Goal: Task Accomplishment & Management: Manage account settings

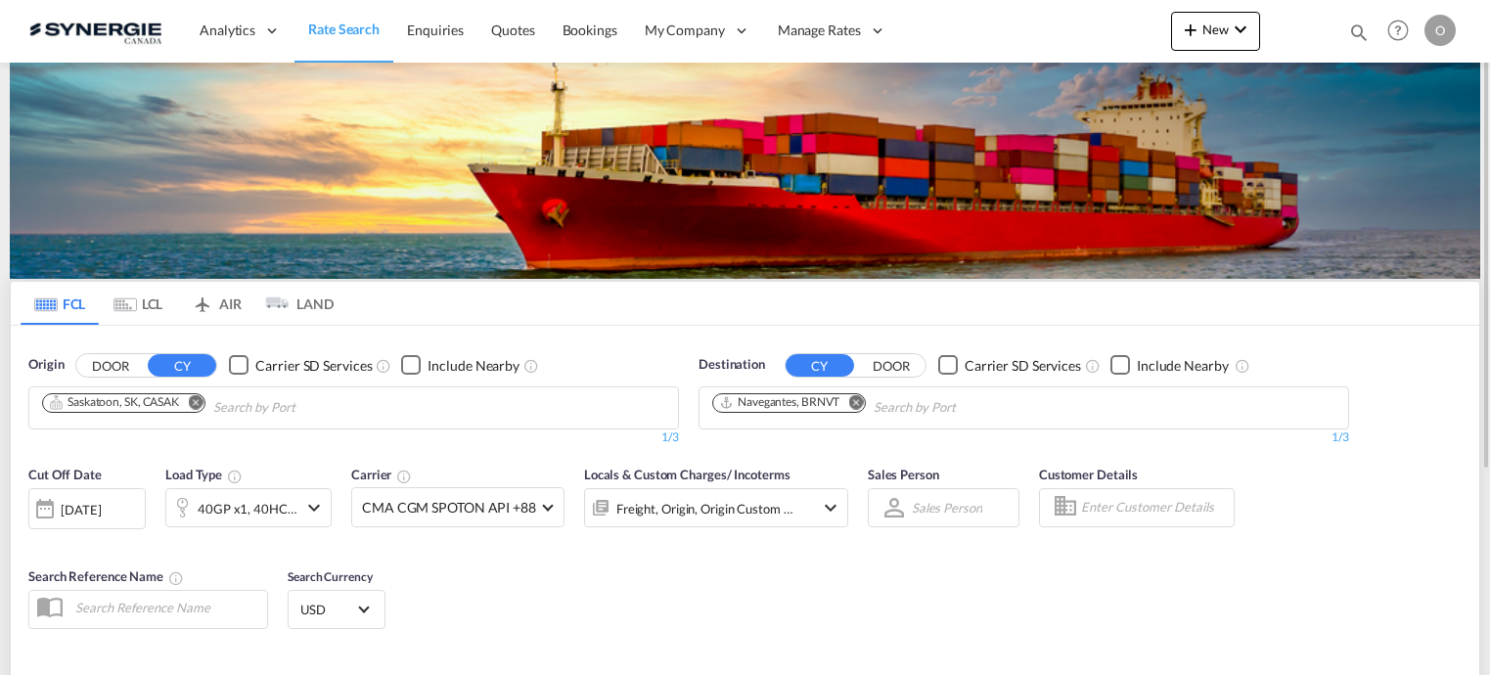
click at [1359, 26] on md-icon "icon-magnify" at bounding box center [1359, 33] width 22 height 22
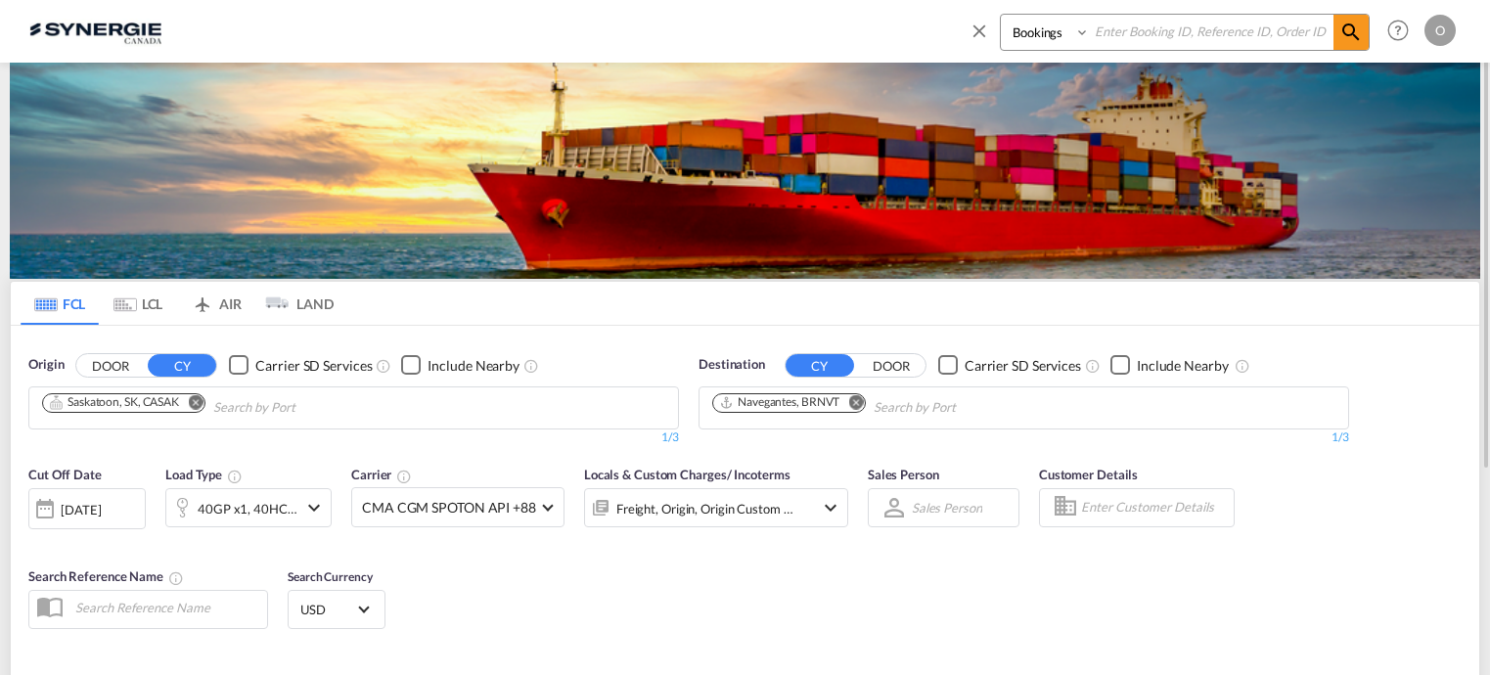
paste input "SYC000014762"
type input "SYC000014762"
click at [1083, 30] on select "Bookings Quotes Enquiries" at bounding box center [1047, 32] width 93 height 35
select select "Quotes"
click at [1001, 15] on select "Bookings Quotes Enquiries" at bounding box center [1047, 32] width 93 height 35
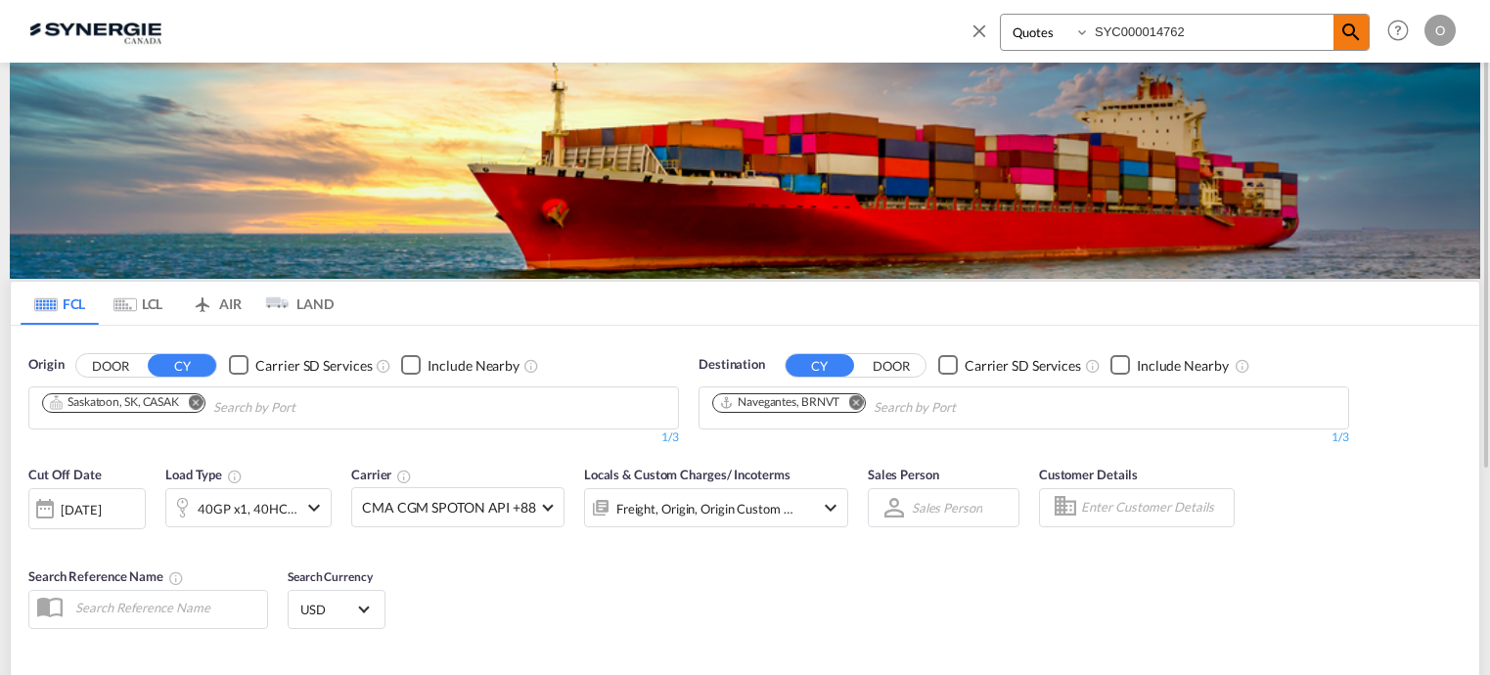
click at [1347, 33] on md-icon "icon-magnify" at bounding box center [1350, 32] width 23 height 23
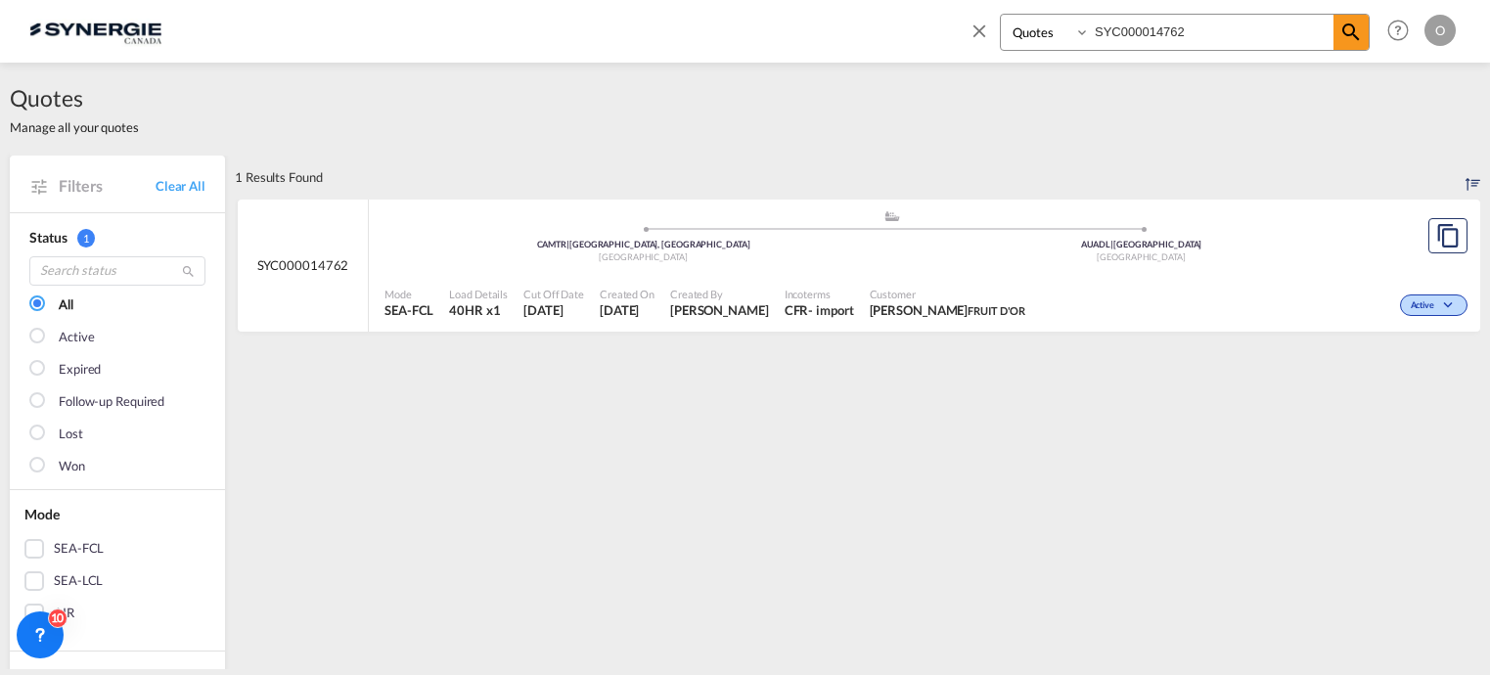
click at [854, 288] on span "Incoterms" at bounding box center [819, 294] width 69 height 15
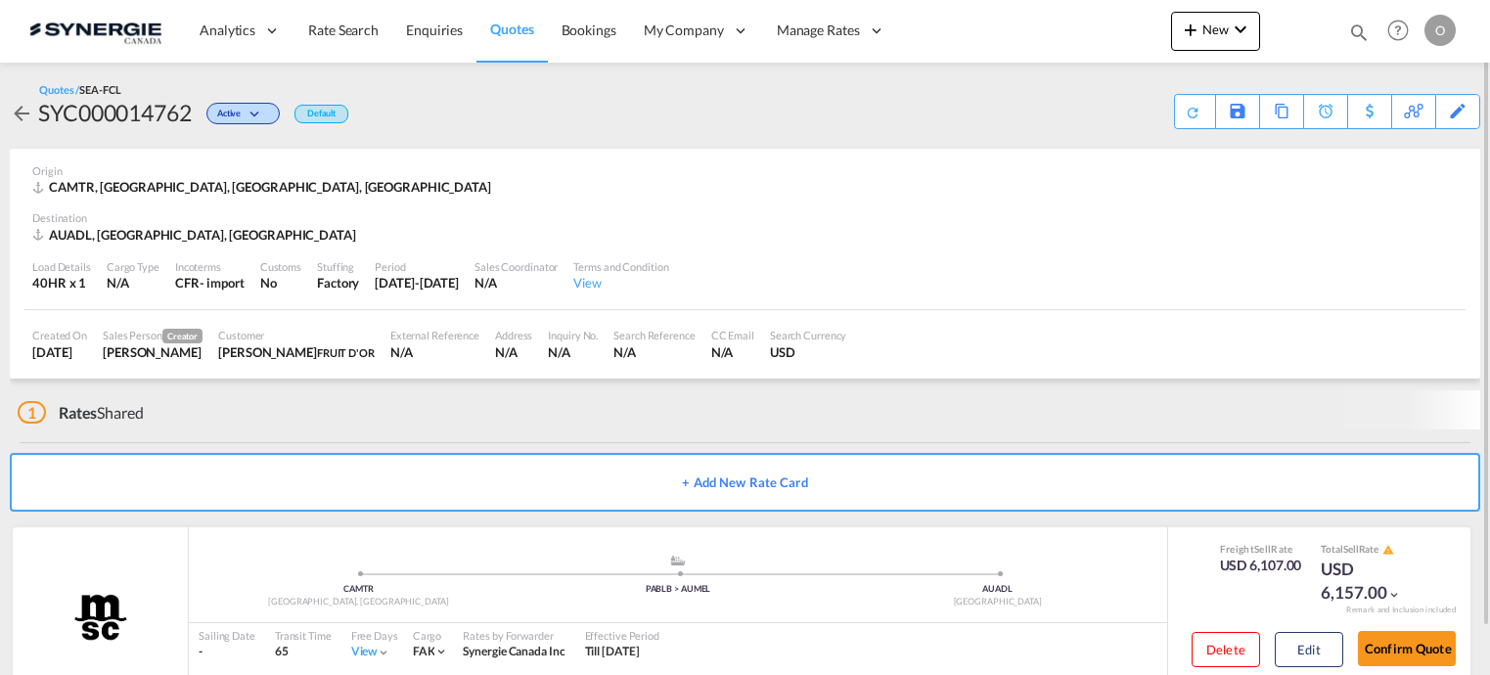
scroll to position [39, 0]
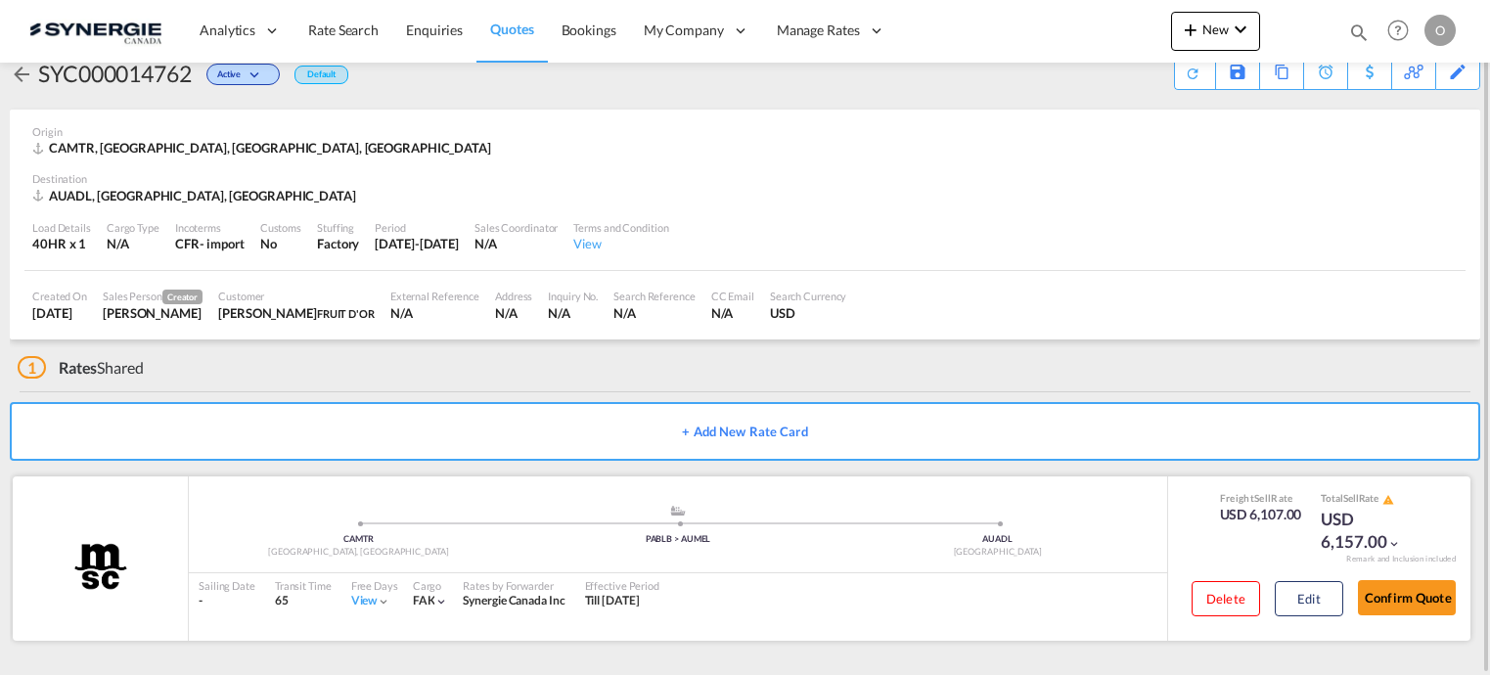
click at [486, 555] on div "[GEOGRAPHIC_DATA], [GEOGRAPHIC_DATA]" at bounding box center [359, 552] width 320 height 13
click at [1306, 601] on button "Edit" at bounding box center [1309, 598] width 68 height 35
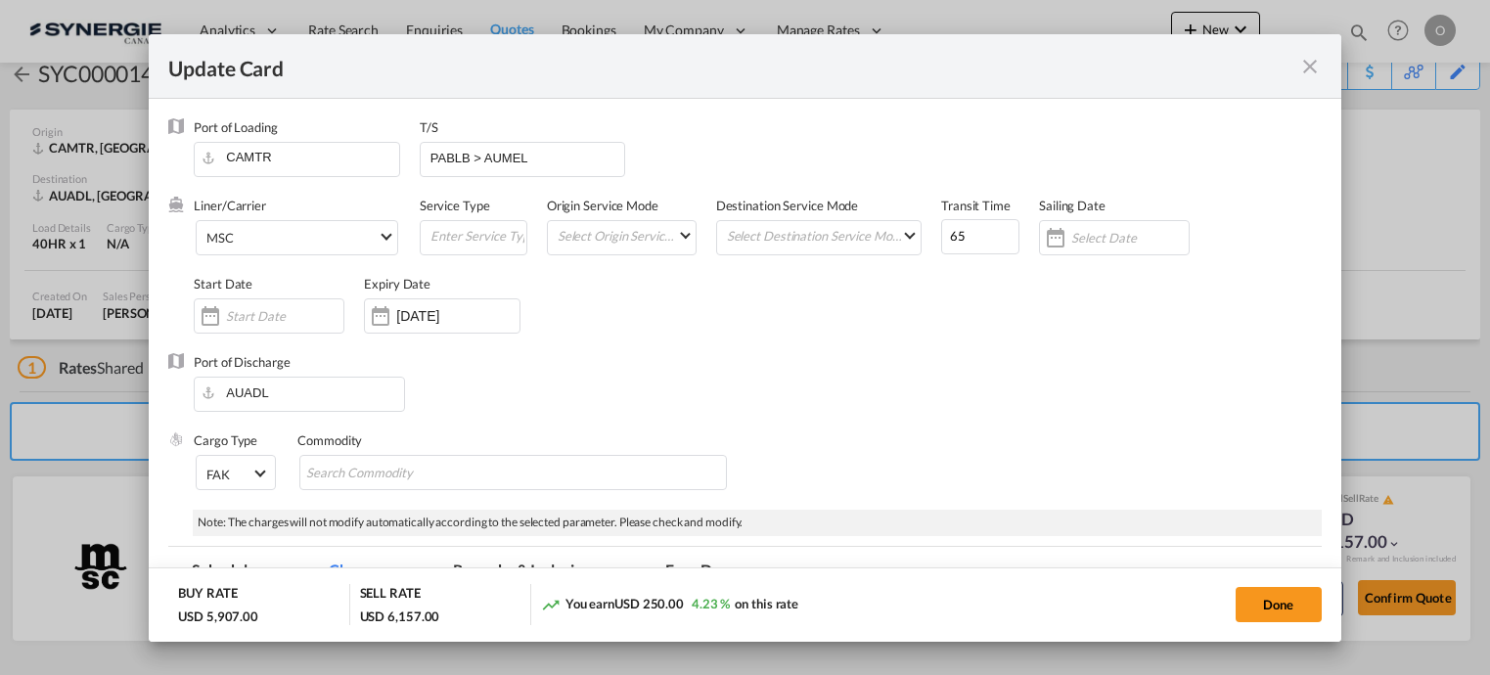
select select "per container"
select select "per B/L"
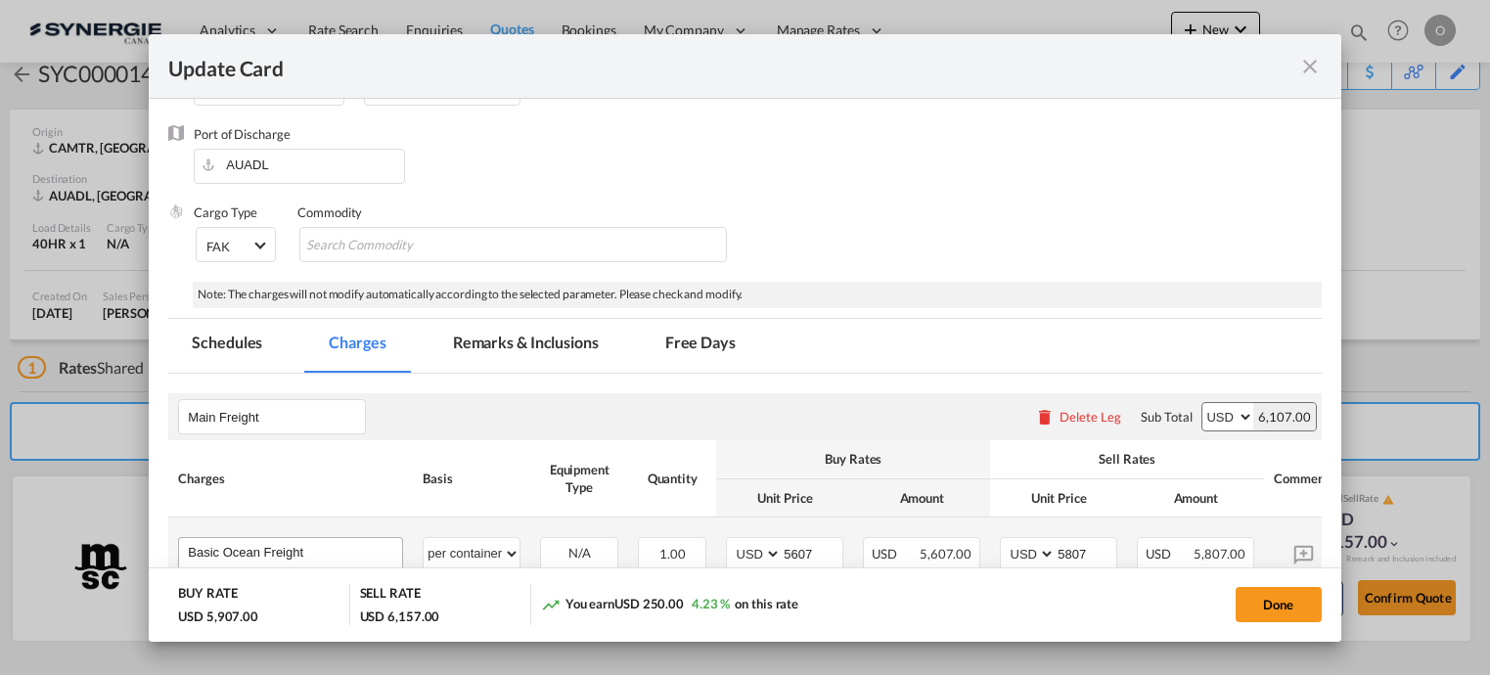
scroll to position [391, 0]
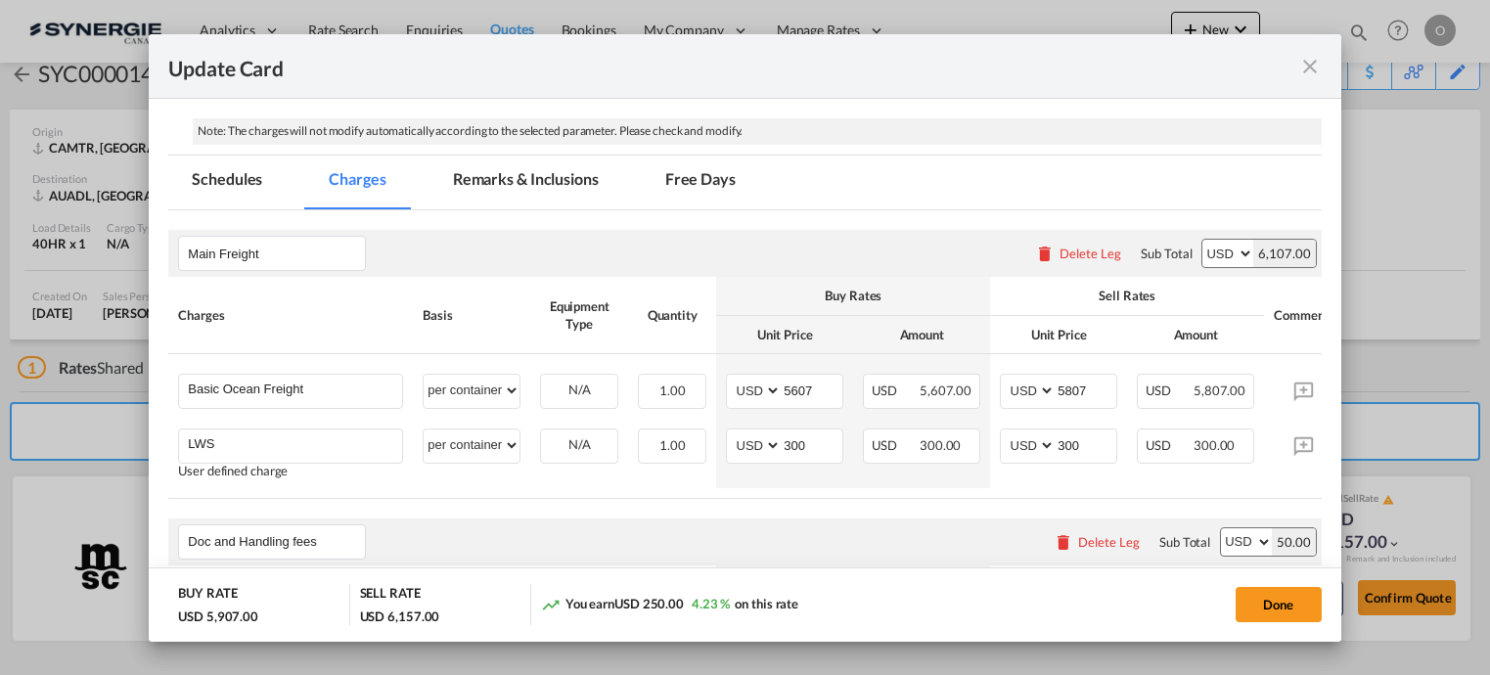
click at [491, 179] on md-tab-item "Remarks & Inclusions" at bounding box center [526, 183] width 193 height 54
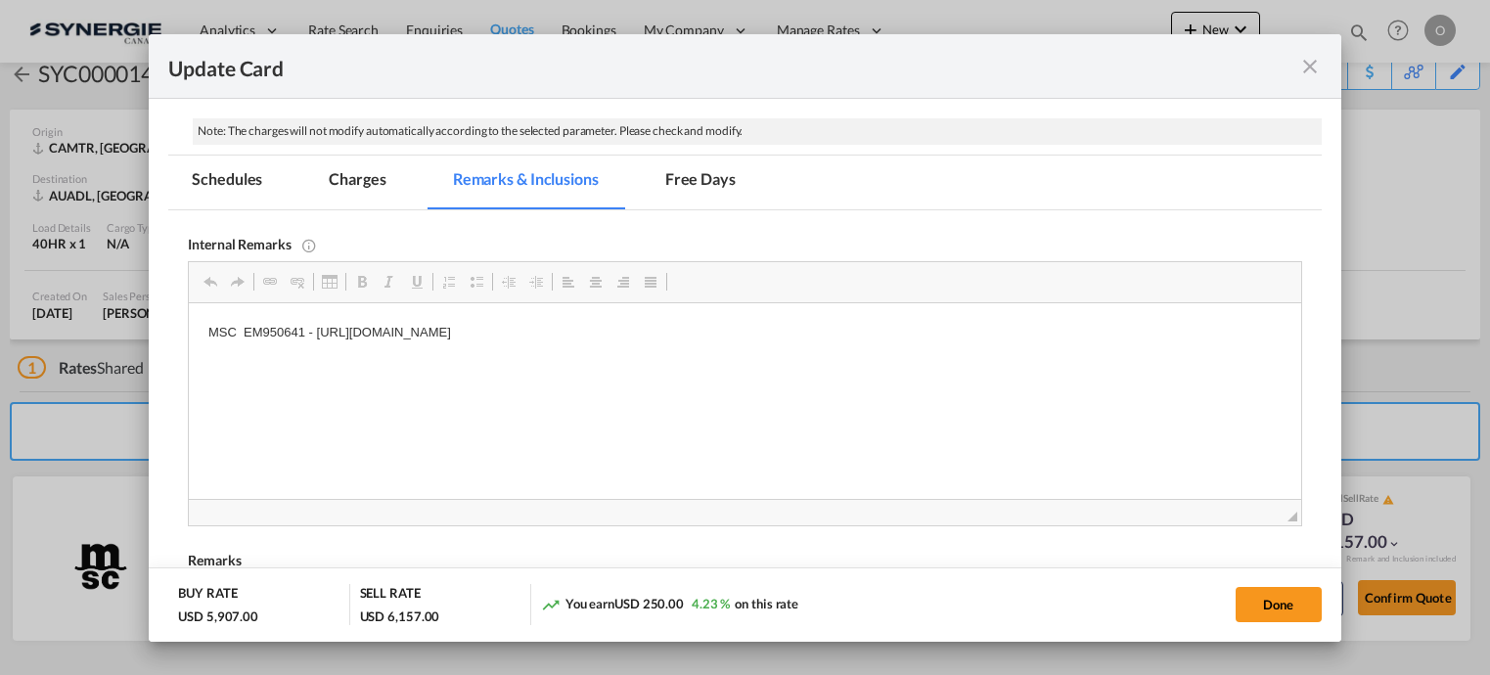
scroll to position [0, 0]
drag, startPoint x: 240, startPoint y: 331, endPoint x: 300, endPoint y: 331, distance: 60.7
drag, startPoint x: 243, startPoint y: 332, endPoint x: 305, endPoint y: 331, distance: 62.6
click at [305, 331] on p "MSC EM950641 - [URL][DOMAIN_NAME]" at bounding box center [744, 333] width 1072 height 21
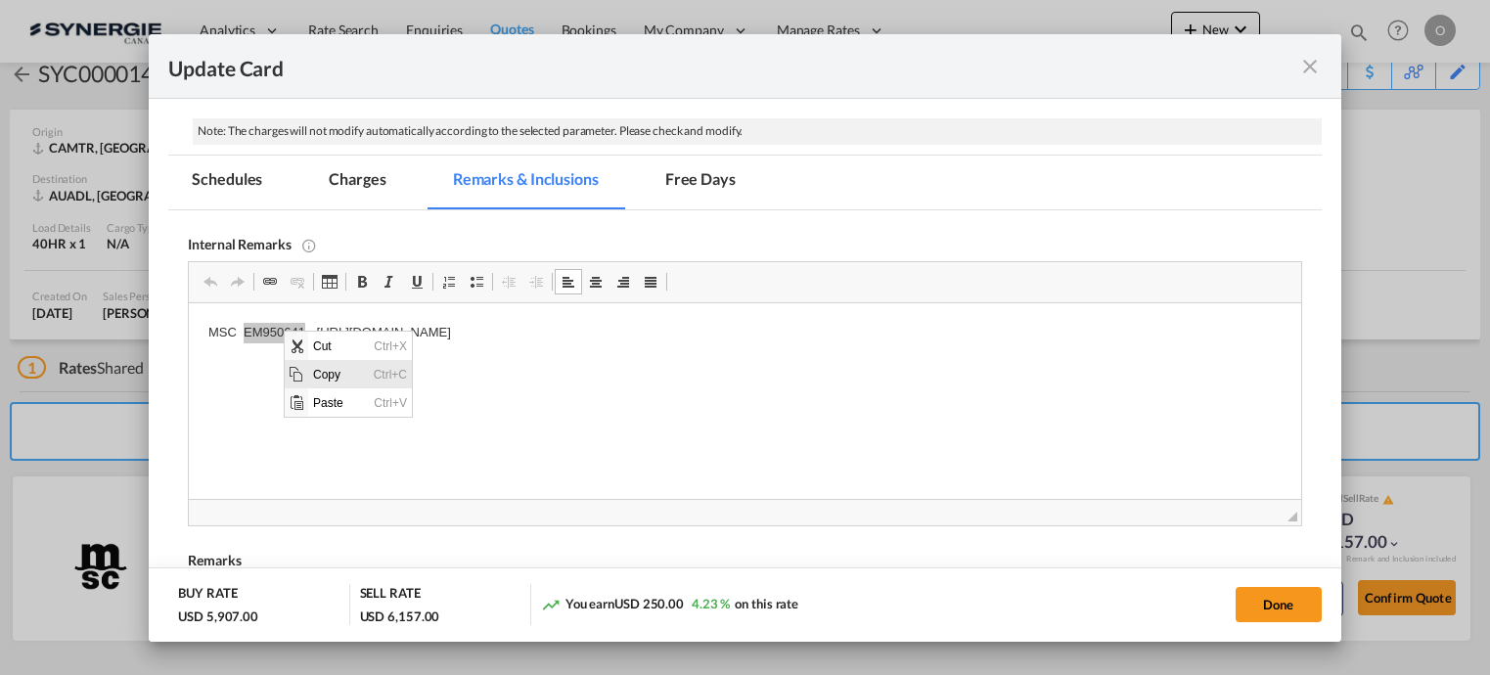
click at [319, 370] on span "Copy" at bounding box center [338, 374] width 61 height 28
copy p "EM950641"
click at [1266, 602] on button "Done" at bounding box center [1279, 604] width 86 height 35
type input "[DATE]"
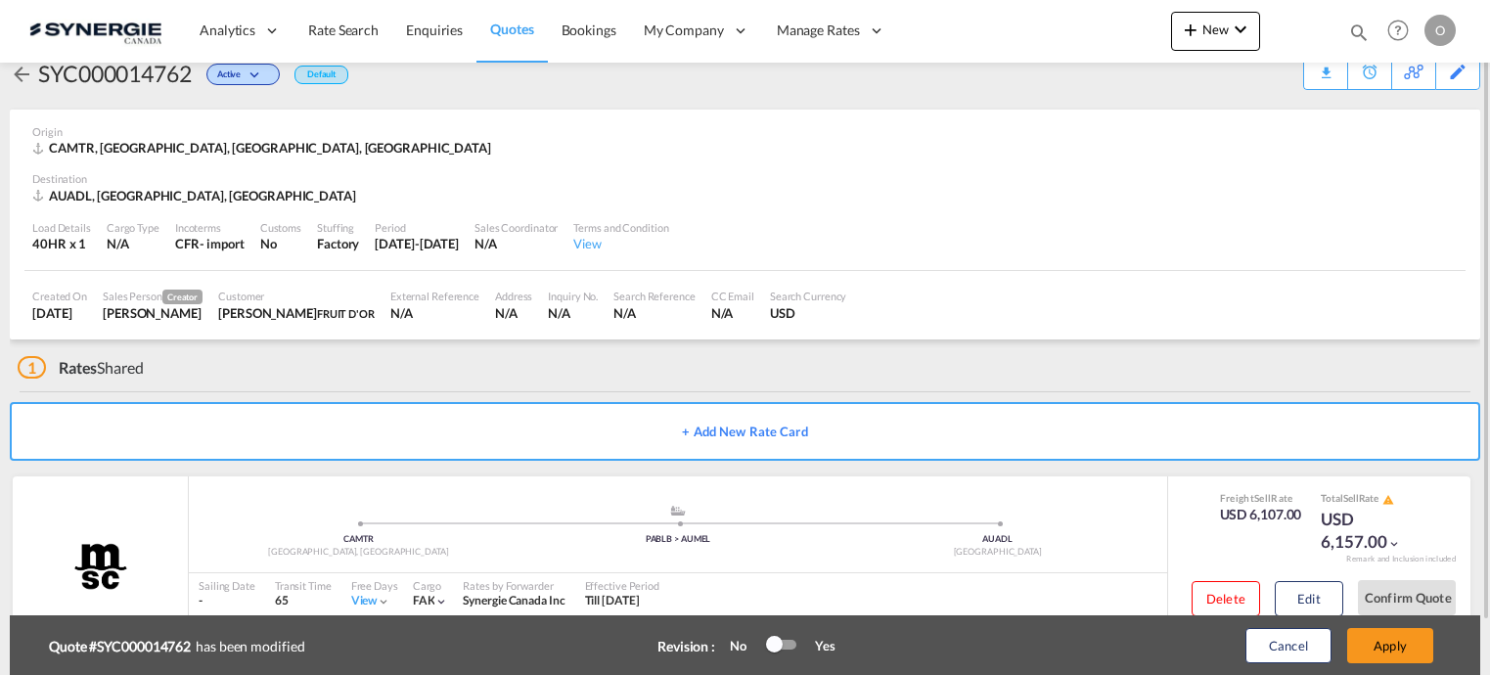
scroll to position [100, 0]
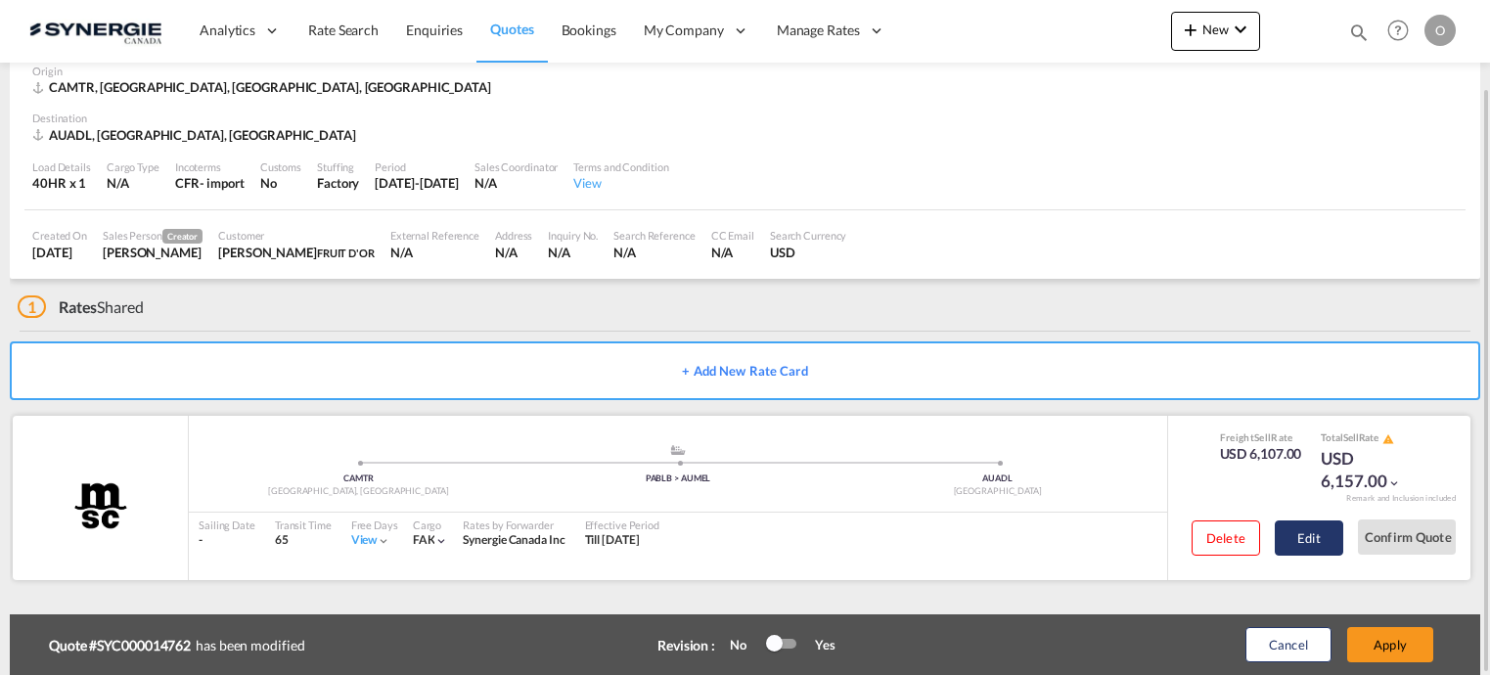
click at [1297, 535] on button "Edit" at bounding box center [1309, 538] width 68 height 35
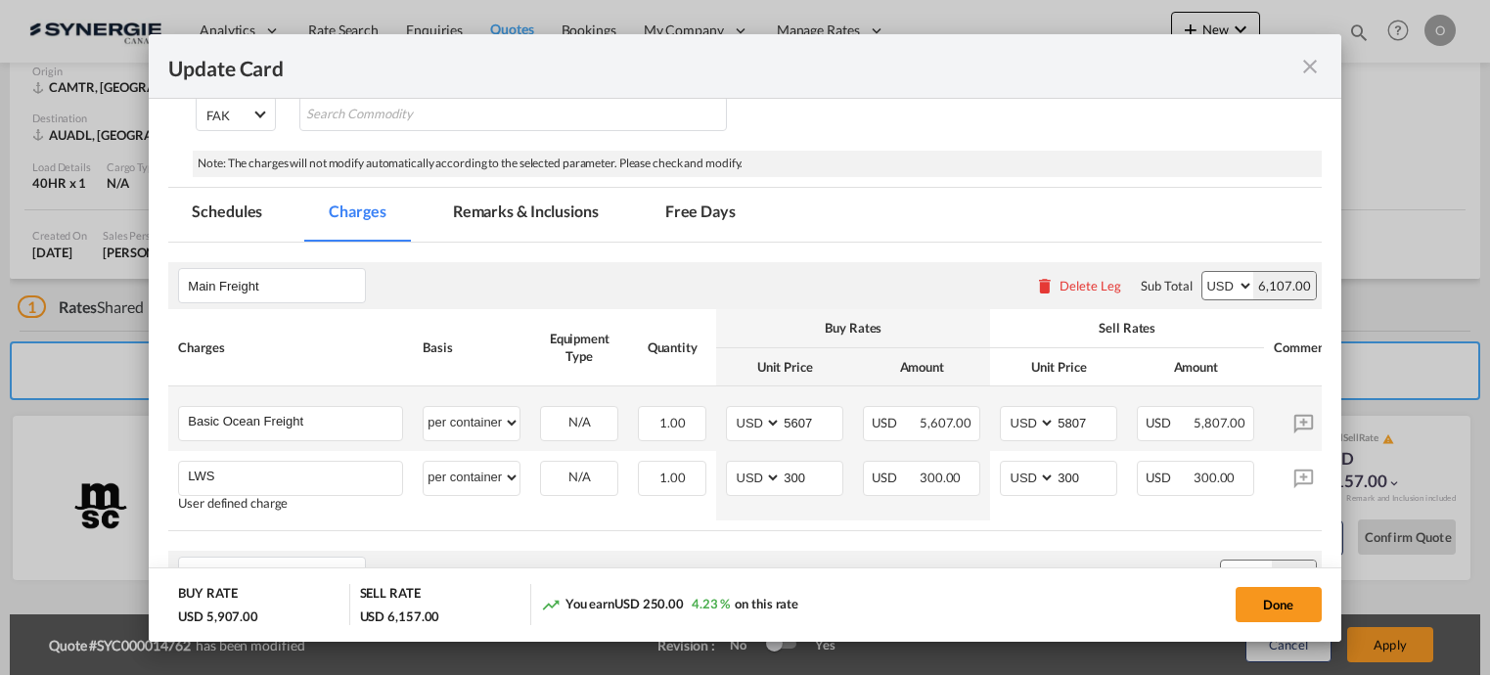
scroll to position [384, 0]
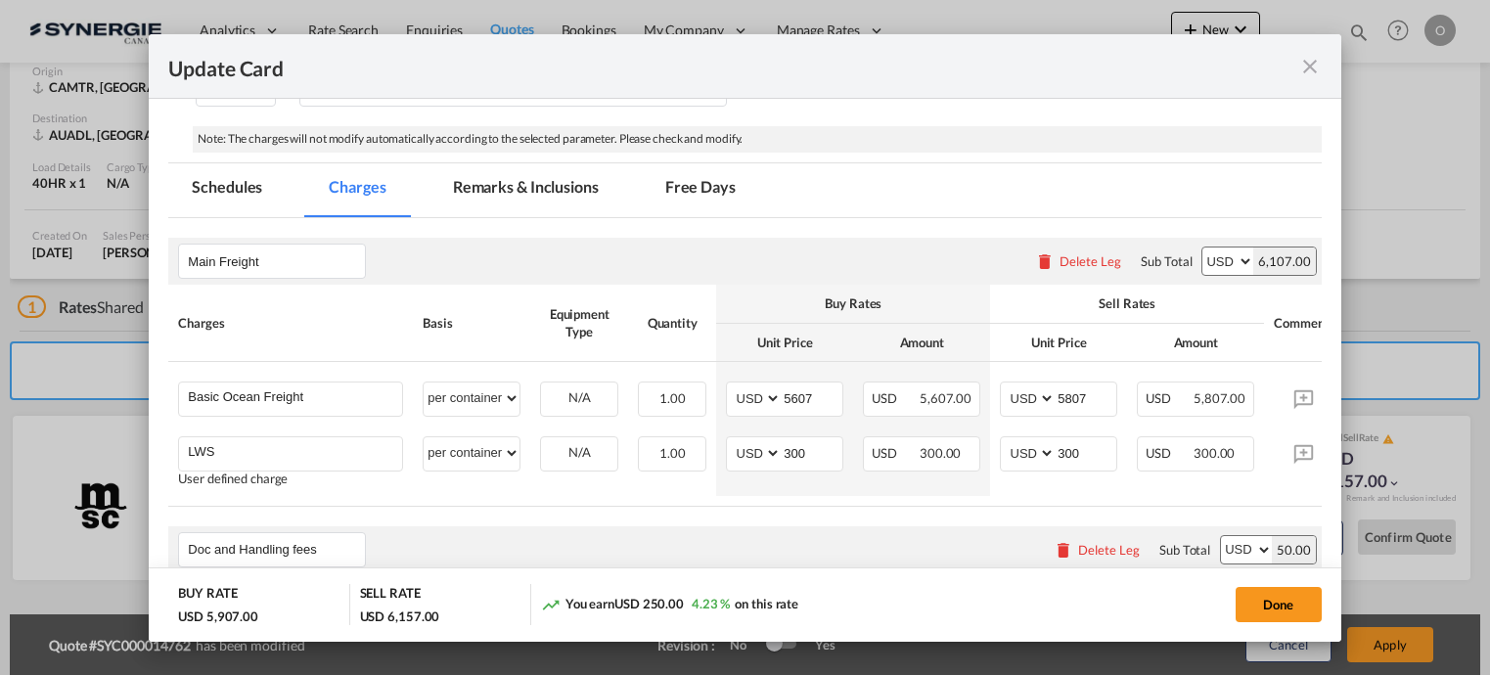
click at [342, 189] on md-tab-item "Charges" at bounding box center [357, 190] width 104 height 54
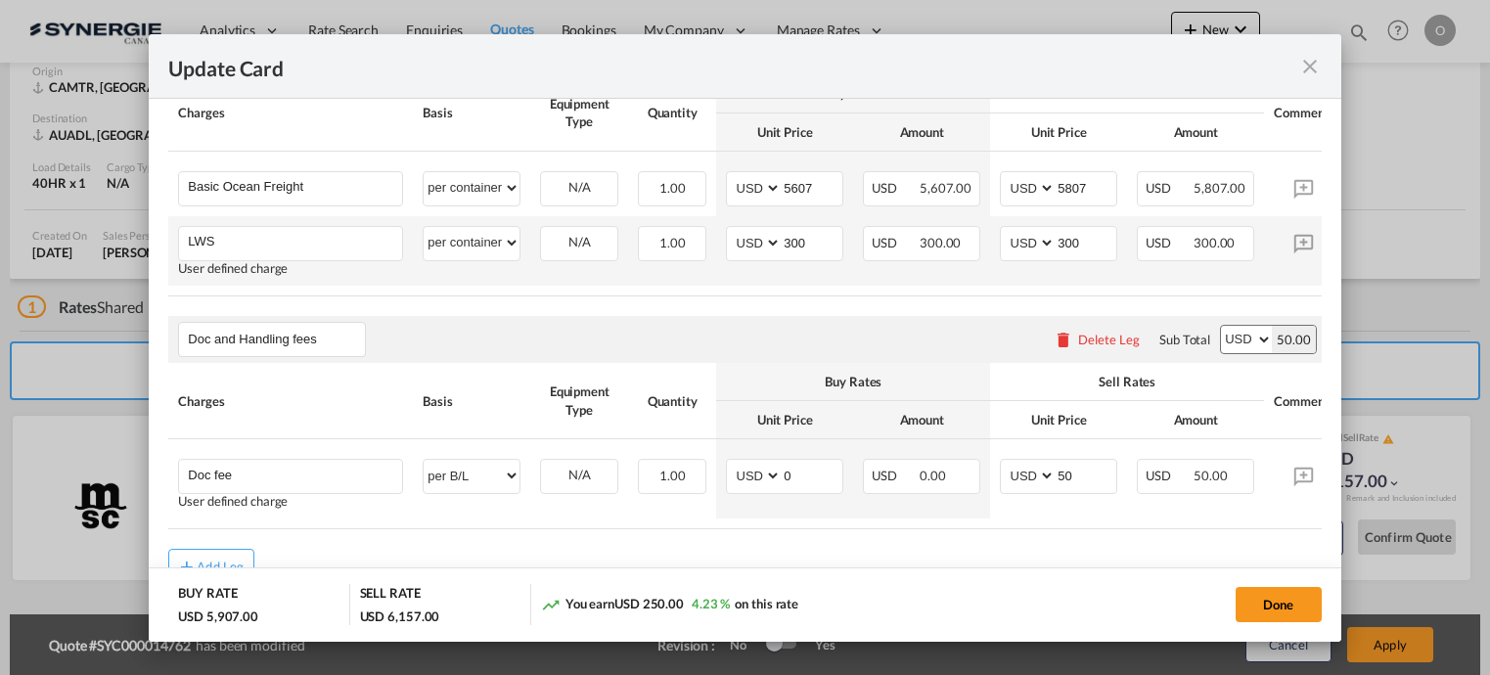
scroll to position [481, 0]
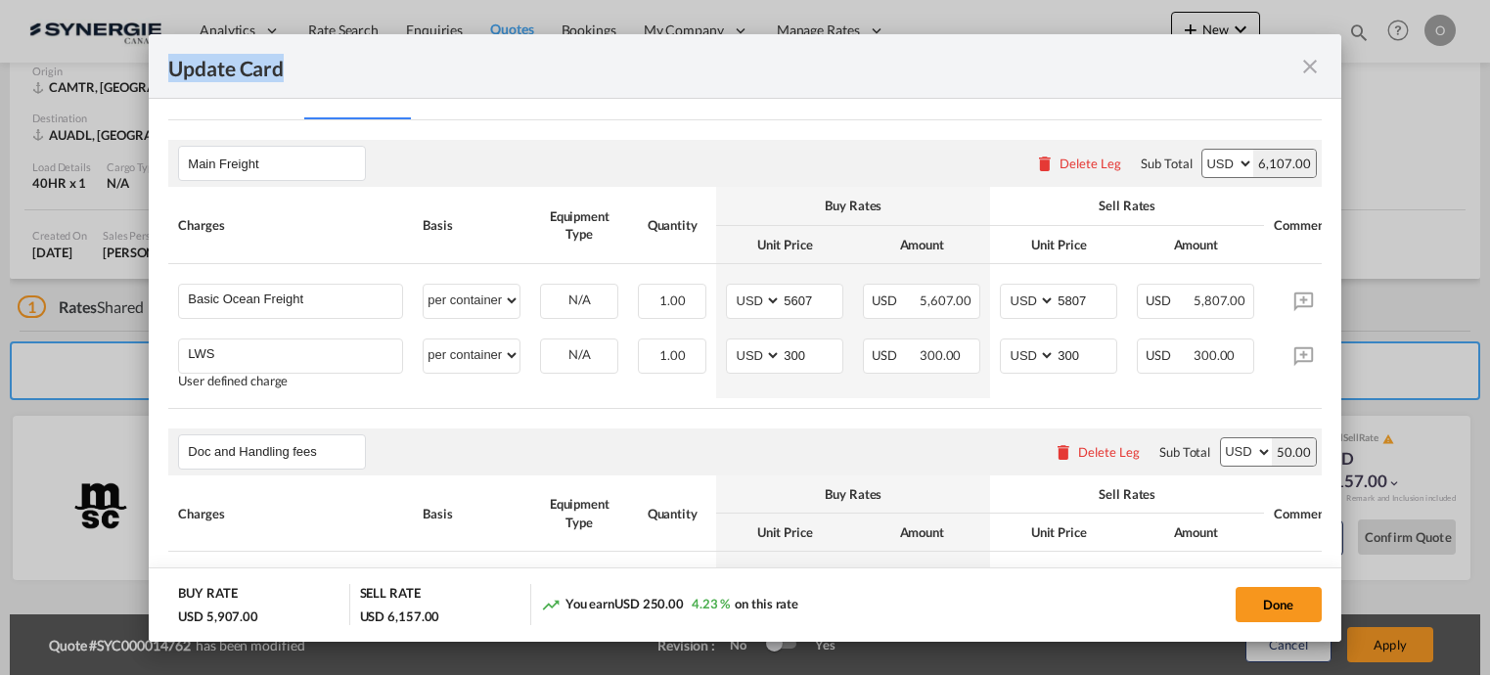
drag, startPoint x: 922, startPoint y: 66, endPoint x: 889, endPoint y: -36, distance: 106.8
click at [889, 0] on html "Analytics Reports Dashboard Rate Search Enquiries Quotes" at bounding box center [745, 337] width 1490 height 675
click at [1306, 63] on md-icon "icon-close fg-AAA8AD m-0 pointer" at bounding box center [1309, 66] width 23 height 23
